Goal: Transaction & Acquisition: Download file/media

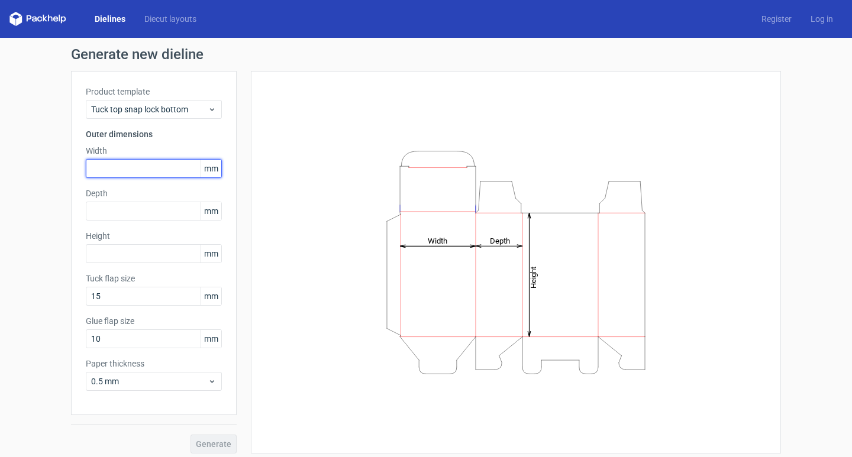
click at [124, 174] on input "text" at bounding box center [154, 168] width 136 height 19
type input "130"
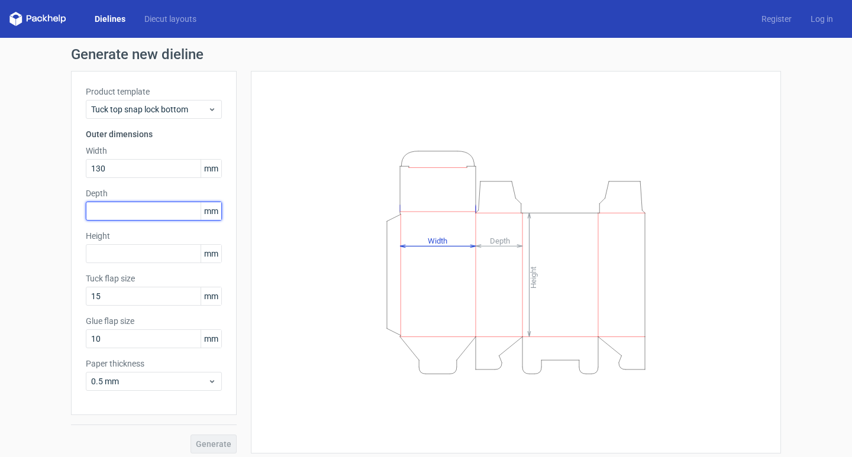
click at [122, 206] on input "text" at bounding box center [154, 211] width 136 height 19
type input "85"
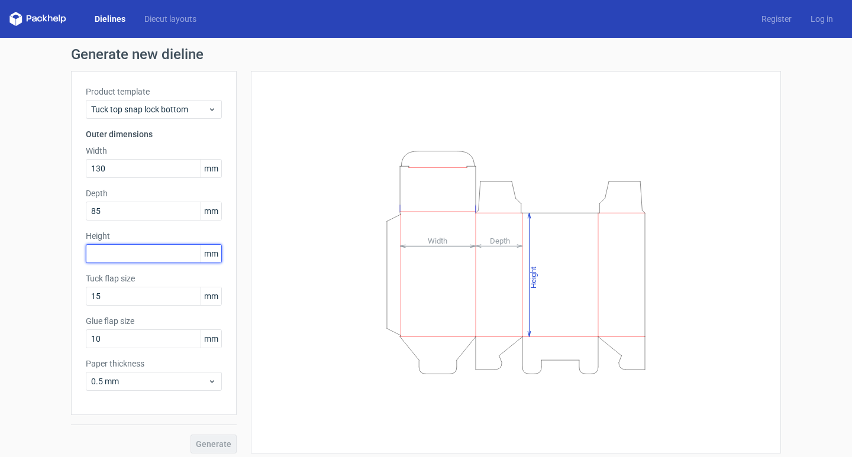
click at [128, 253] on input "text" at bounding box center [154, 253] width 136 height 19
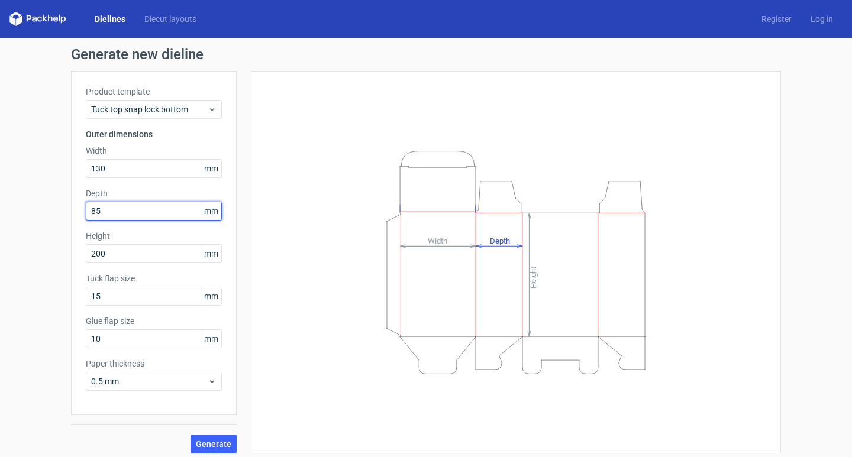
click at [140, 209] on input "85" at bounding box center [154, 211] width 136 height 19
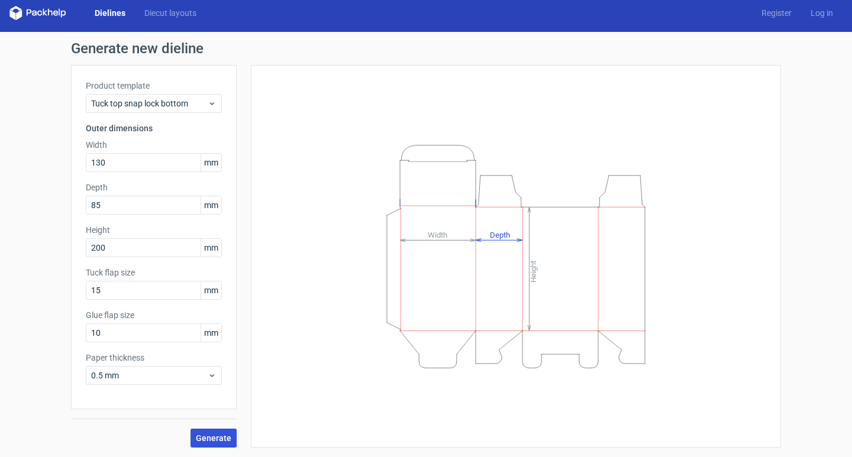
click at [201, 438] on span "Generate" at bounding box center [213, 438] width 35 height 8
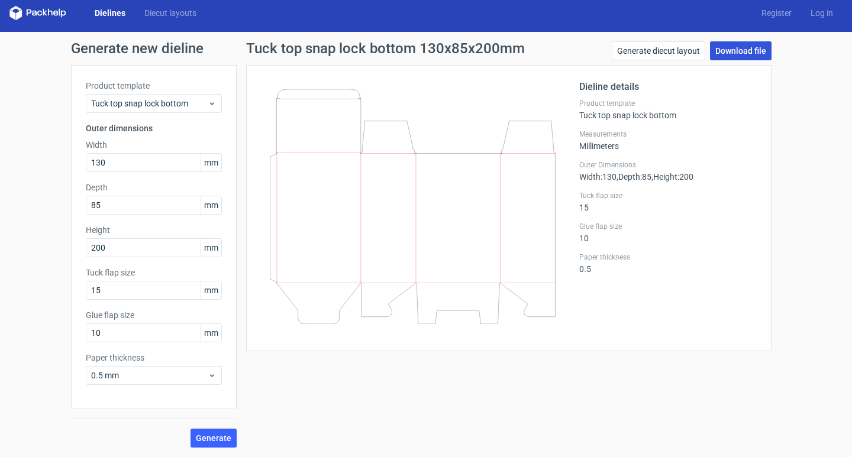
click at [736, 46] on link "Download file" at bounding box center [741, 50] width 62 height 19
drag, startPoint x: 810, startPoint y: 102, endPoint x: 810, endPoint y: 39, distance: 63.3
click at [810, 102] on div "Generate new dieline Product template Tuck top snap lock bottom Outer dimension…" at bounding box center [426, 244] width 852 height 425
drag, startPoint x: 125, startPoint y: 248, endPoint x: 66, endPoint y: 248, distance: 59.1
click at [66, 248] on div "Generate new dieline Product template Tuck top snap lock bottom Outer dimension…" at bounding box center [426, 244] width 852 height 425
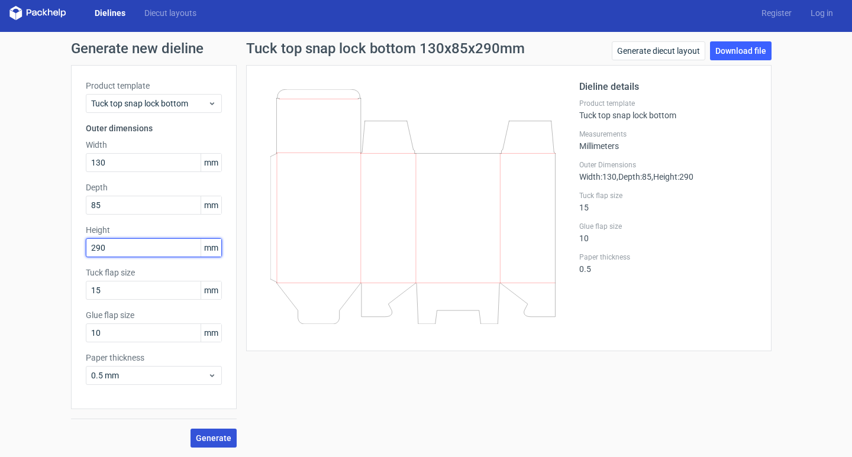
type input "290"
click at [205, 437] on span "Generate" at bounding box center [213, 438] width 35 height 8
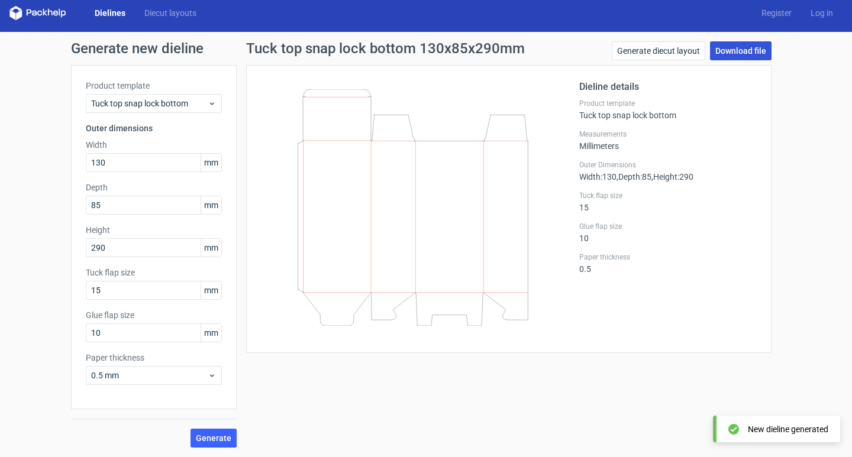
click at [733, 50] on link "Download file" at bounding box center [741, 50] width 62 height 19
